Goal: Task Accomplishment & Management: Complete application form

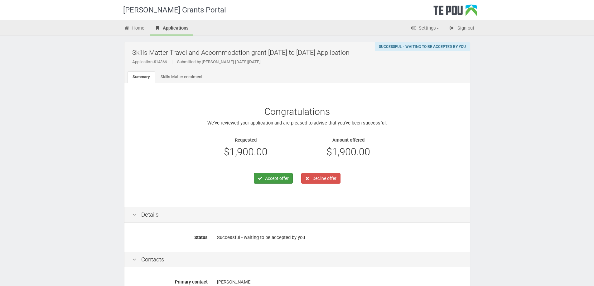
click at [276, 179] on button "Accept offer" at bounding box center [273, 178] width 39 height 11
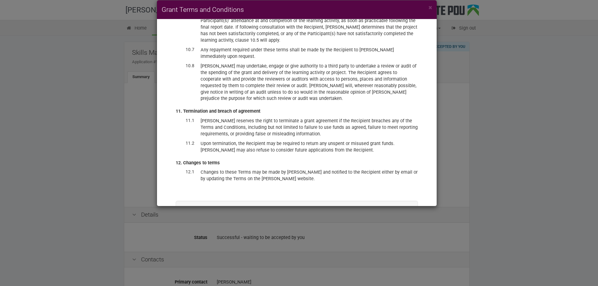
scroll to position [1569, 0]
click at [225, 220] on label "I have read and accept these terms and conditions, and accept the offer of fund…" at bounding box center [297, 226] width 211 height 13
click at [192, 220] on input "I have read and accept these terms and conditions, and accept the offer of fund…" at bounding box center [191, 220] width 0 height 0
checkbox input "true"
click at [392, 239] on button "Accept offer" at bounding box center [390, 244] width 37 height 11
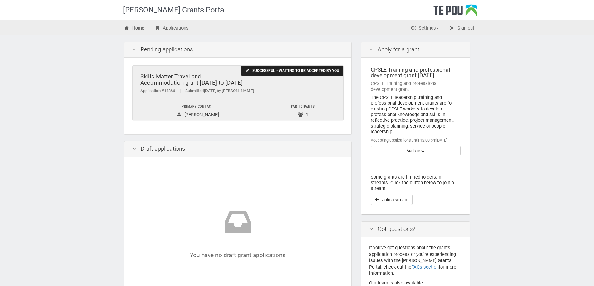
click at [192, 80] on div "Skills Matter Travel and Accommodation grant 2022 to 2025" at bounding box center [237, 80] width 195 height 13
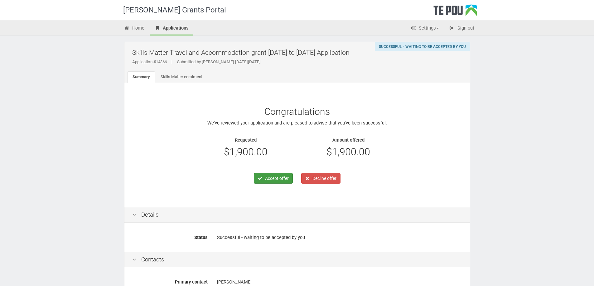
click at [271, 180] on button "Accept offer" at bounding box center [273, 178] width 39 height 11
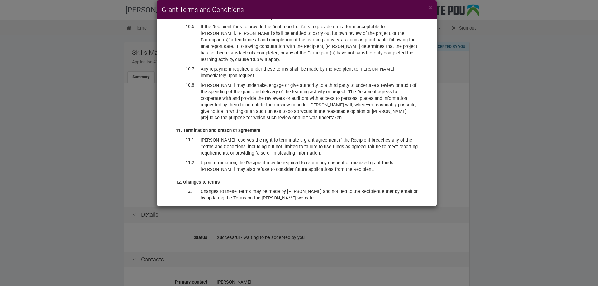
scroll to position [1569, 0]
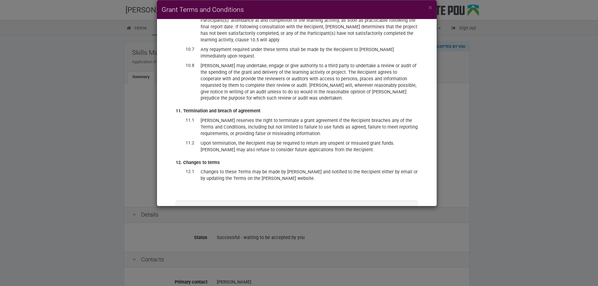
click at [194, 220] on label "I have read and accept these terms and conditions, and accept the offer of fund…" at bounding box center [297, 226] width 211 height 13
click at [192, 220] on input "I have read and accept these terms and conditions, and accept the offer of fund…" at bounding box center [191, 220] width 0 height 0
checkbox input "true"
click at [386, 239] on button "Accept offer" at bounding box center [390, 244] width 37 height 11
